Goal: Task Accomplishment & Management: Manage account settings

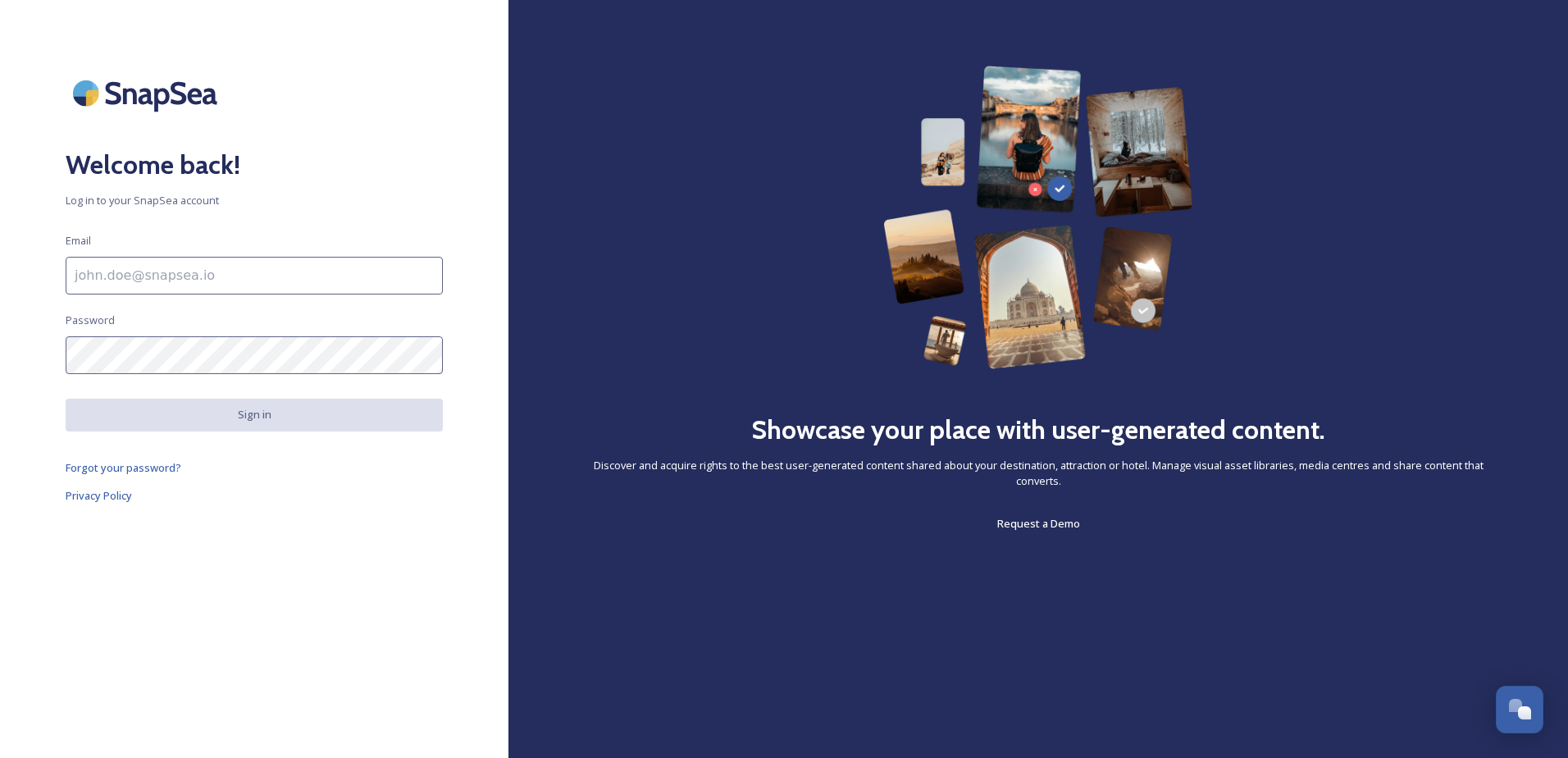
click at [318, 277] on input at bounding box center [254, 275] width 377 height 38
type input "[EMAIL_ADDRESS][PERSON_NAME][DOMAIN_NAME]"
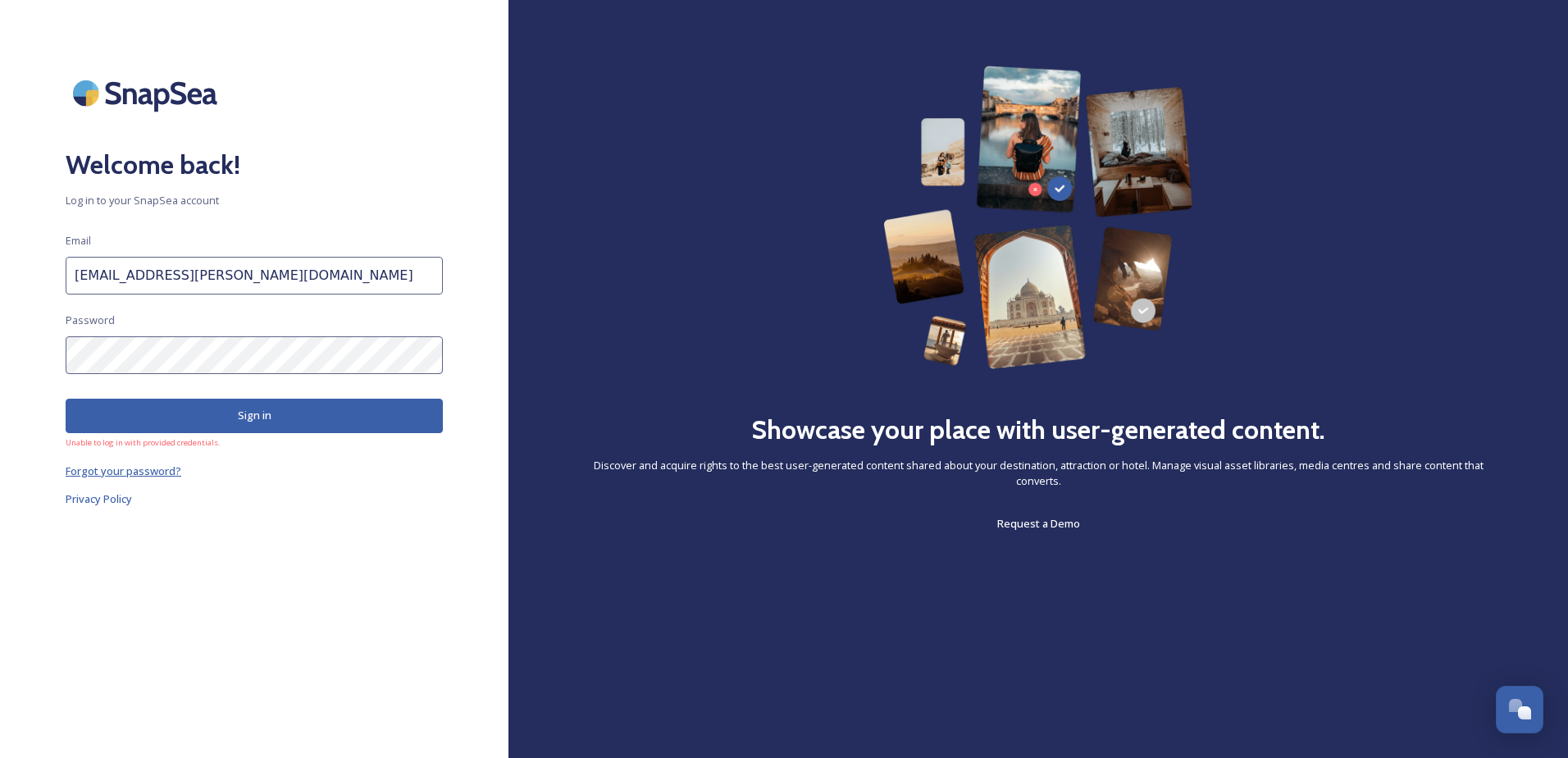
click at [89, 466] on span "Forgot your password?" at bounding box center [123, 471] width 116 height 15
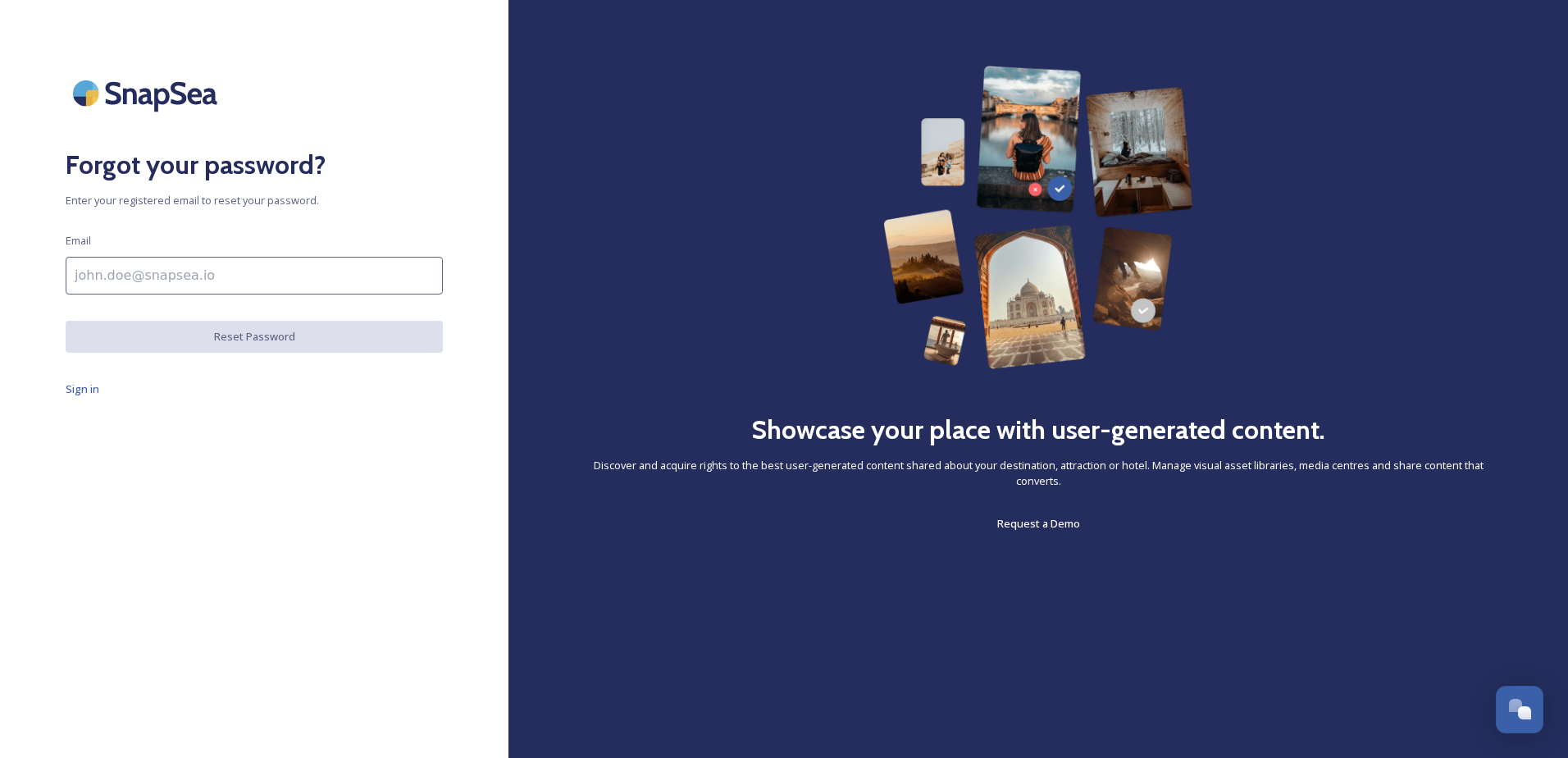
click at [271, 280] on input at bounding box center [254, 275] width 377 height 38
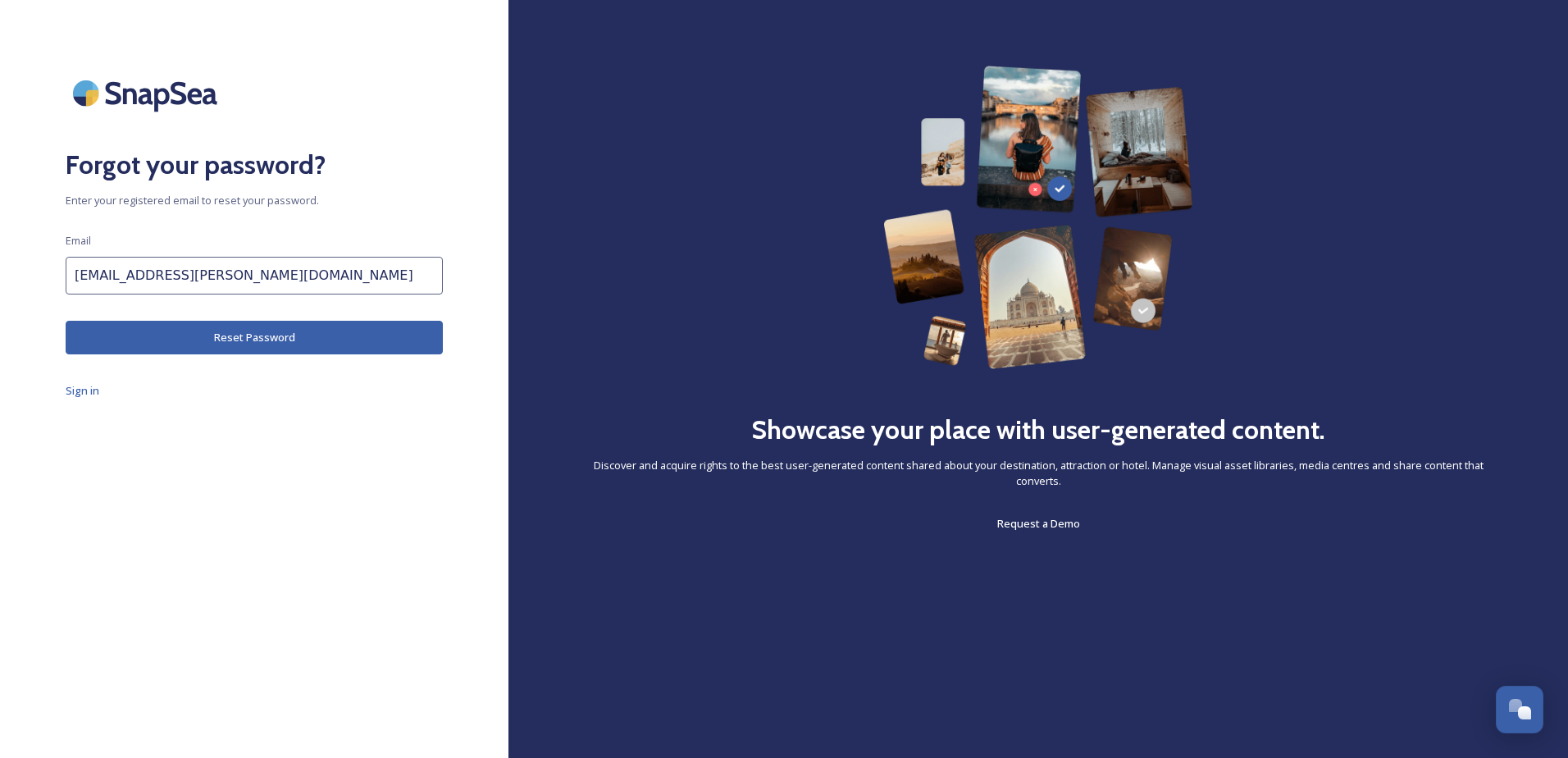
type input "[EMAIL_ADDRESS][PERSON_NAME][DOMAIN_NAME]"
click at [308, 348] on button "Reset Password" at bounding box center [254, 338] width 377 height 34
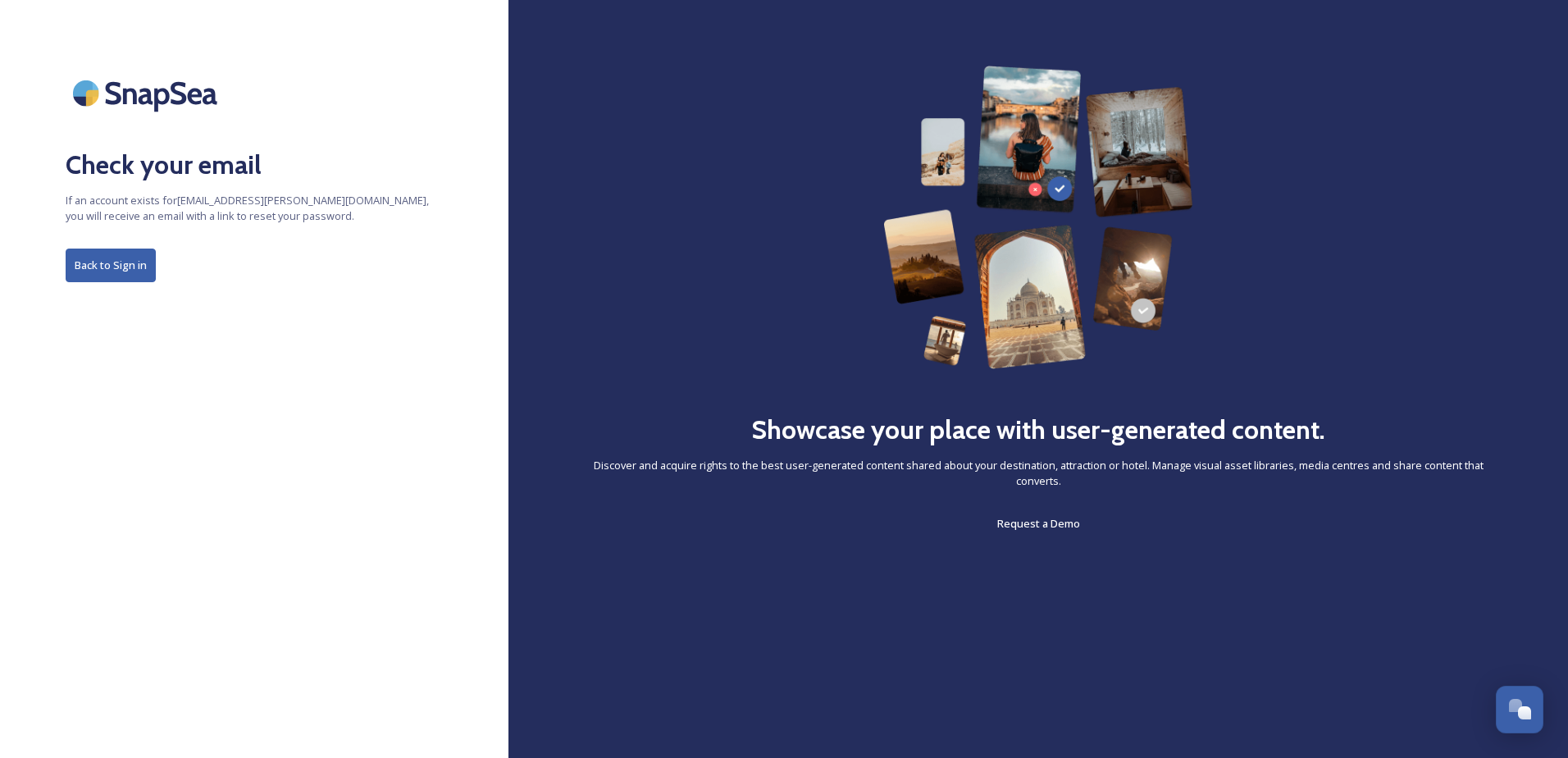
click at [140, 264] on button "Back to Sign in" at bounding box center [111, 265] width 91 height 34
